Goal: Task Accomplishment & Management: Use online tool/utility

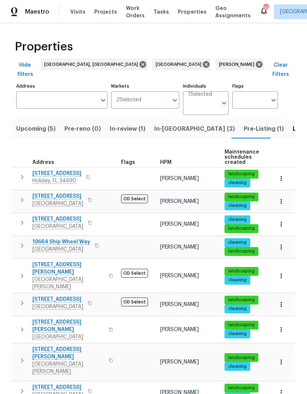
click at [170, 124] on span "In-reno (2)" at bounding box center [194, 129] width 81 height 10
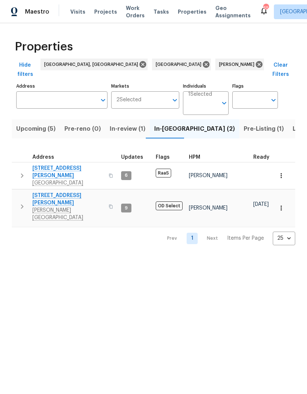
click at [44, 179] on span "[GEOGRAPHIC_DATA]" at bounding box center [68, 182] width 72 height 7
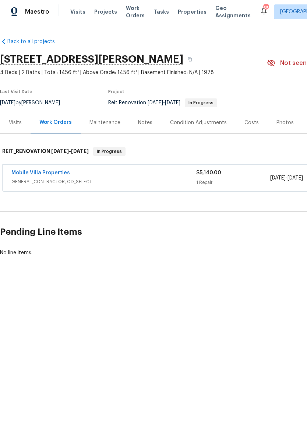
click at [27, 175] on link "Mobile Villa Properties" at bounding box center [40, 172] width 59 height 5
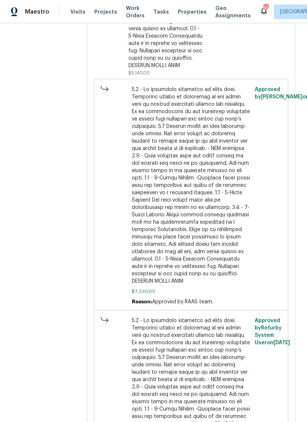
scroll to position [399, 0]
click at [132, 150] on span at bounding box center [191, 185] width 119 height 199
click at [132, 317] on span at bounding box center [191, 416] width 119 height 199
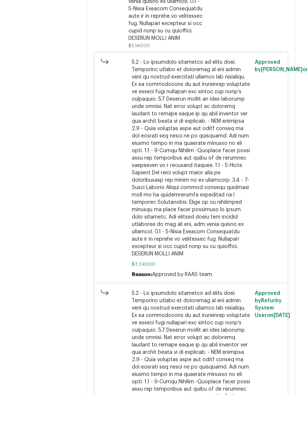
scroll to position [18, 0]
click at [222, 317] on span at bounding box center [191, 416] width 119 height 199
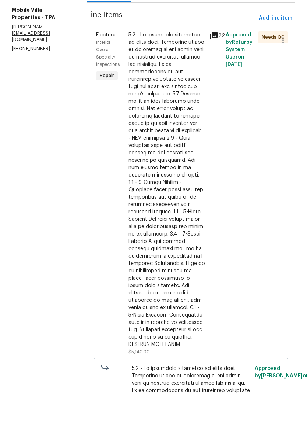
scroll to position [14, 0]
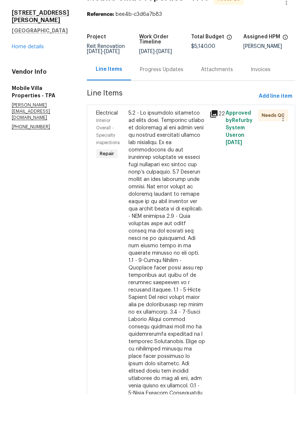
click at [139, 242] on div at bounding box center [167, 295] width 77 height 317
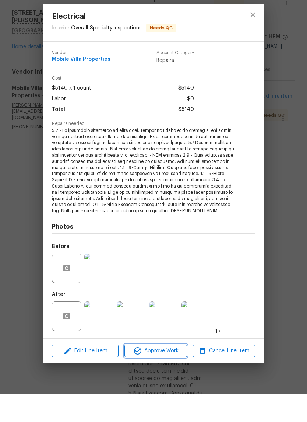
click at [140, 374] on icon "button" at bounding box center [137, 378] width 9 height 9
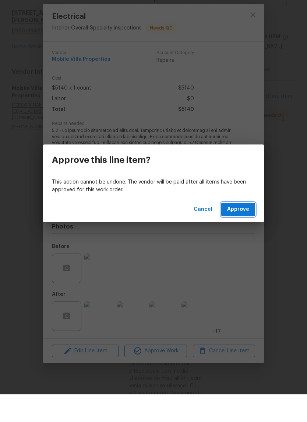
click at [234, 232] on span "Approve" at bounding box center [238, 236] width 22 height 9
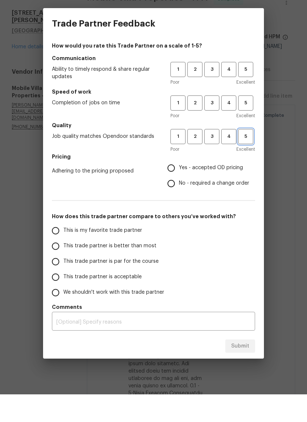
click at [247, 160] on span "5" at bounding box center [246, 164] width 14 height 8
click at [248, 93] on span "5" at bounding box center [246, 97] width 14 height 8
click at [244, 126] on span "5" at bounding box center [246, 130] width 14 height 8
click at [178, 188] on input "Yes - accepted OD pricing" at bounding box center [171, 195] width 15 height 15
radio input "true"
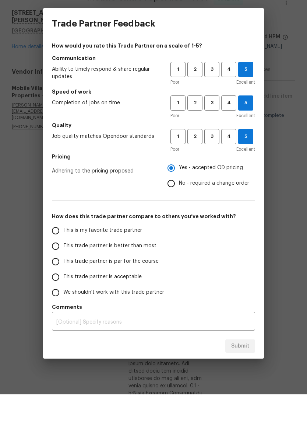
click at [62, 266] on input "This trade partner is better than most" at bounding box center [55, 273] width 15 height 15
click at [238, 369] on span "Submit" at bounding box center [240, 373] width 18 height 9
radio input "true"
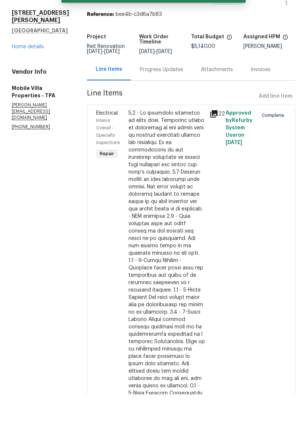
click at [21, 72] on link "Home details" at bounding box center [28, 74] width 32 height 5
